Goal: Information Seeking & Learning: Learn about a topic

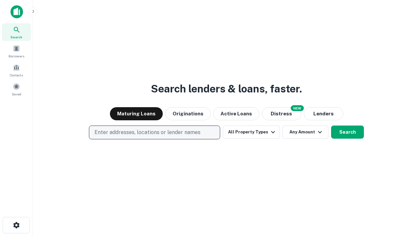
click at [154, 133] on p "Enter addresses, locations or lender names" at bounding box center [148, 133] width 106 height 8
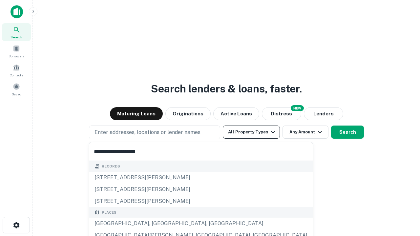
click at [252, 132] on button "All Property Types" at bounding box center [251, 132] width 57 height 13
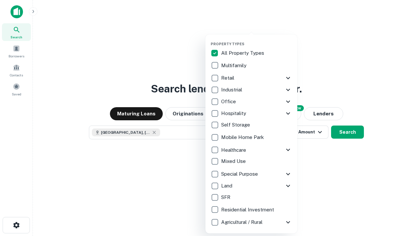
click at [257, 40] on button "button" at bounding box center [257, 40] width 92 height 0
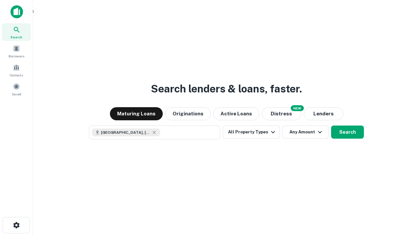
scroll to position [11, 0]
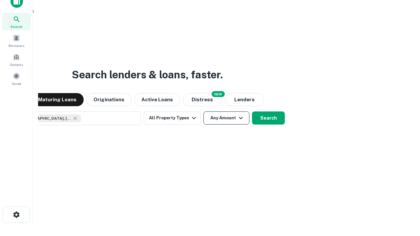
click at [204, 112] on button "Any Amount" at bounding box center [227, 118] width 46 height 13
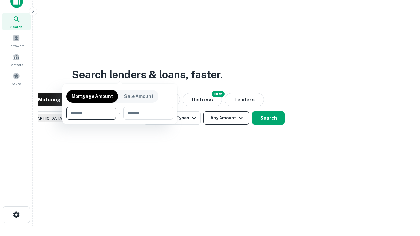
scroll to position [47, 186]
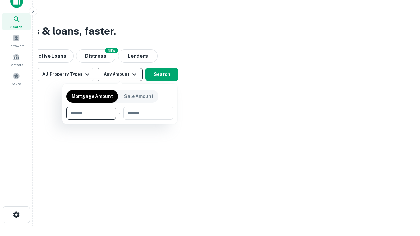
type input "*******"
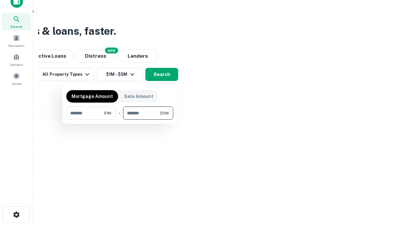
type input "*******"
click at [120, 120] on button "button" at bounding box center [119, 120] width 107 height 0
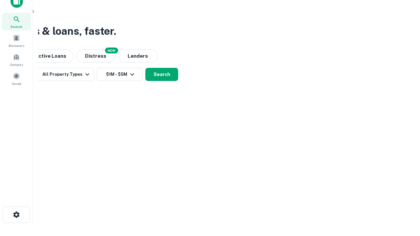
scroll to position [11, 0]
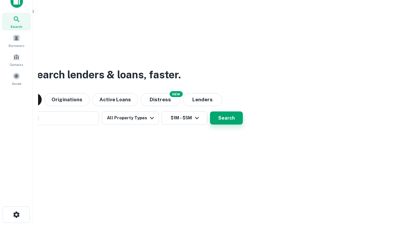
click at [210, 112] on button "Search" at bounding box center [226, 118] width 33 height 13
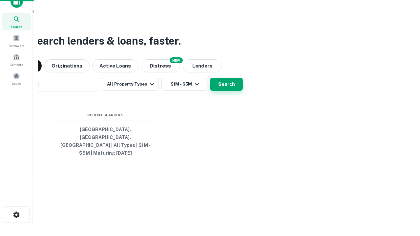
scroll to position [21, 186]
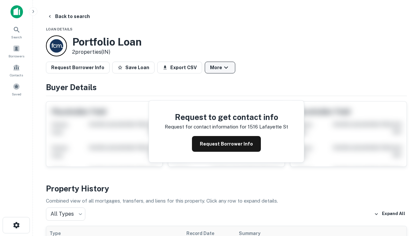
click at [220, 68] on button "More" at bounding box center [220, 68] width 31 height 12
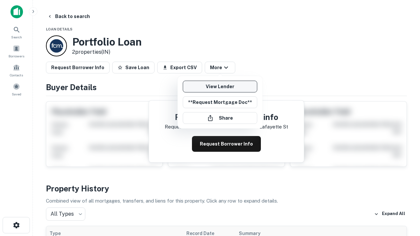
click at [220, 87] on link "View Lender" at bounding box center [220, 87] width 75 height 12
